Goal: Transaction & Acquisition: Purchase product/service

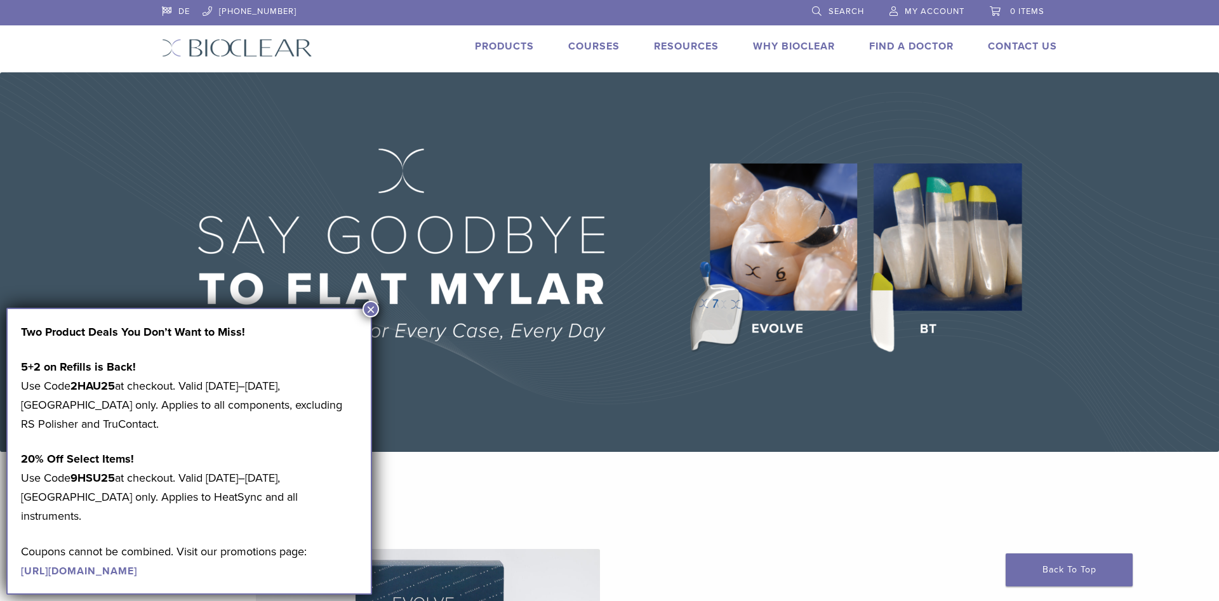
click at [380, 303] on img at bounding box center [609, 262] width 1219 height 380
click at [192, 11] on ul "US 1.855.712.5327 Search My Account 0 items" at bounding box center [609, 11] width 895 height 23
click at [187, 11] on link "US" at bounding box center [176, 9] width 29 height 19
click at [372, 302] on button "×" at bounding box center [371, 309] width 17 height 17
